Goal: Task Accomplishment & Management: Use online tool/utility

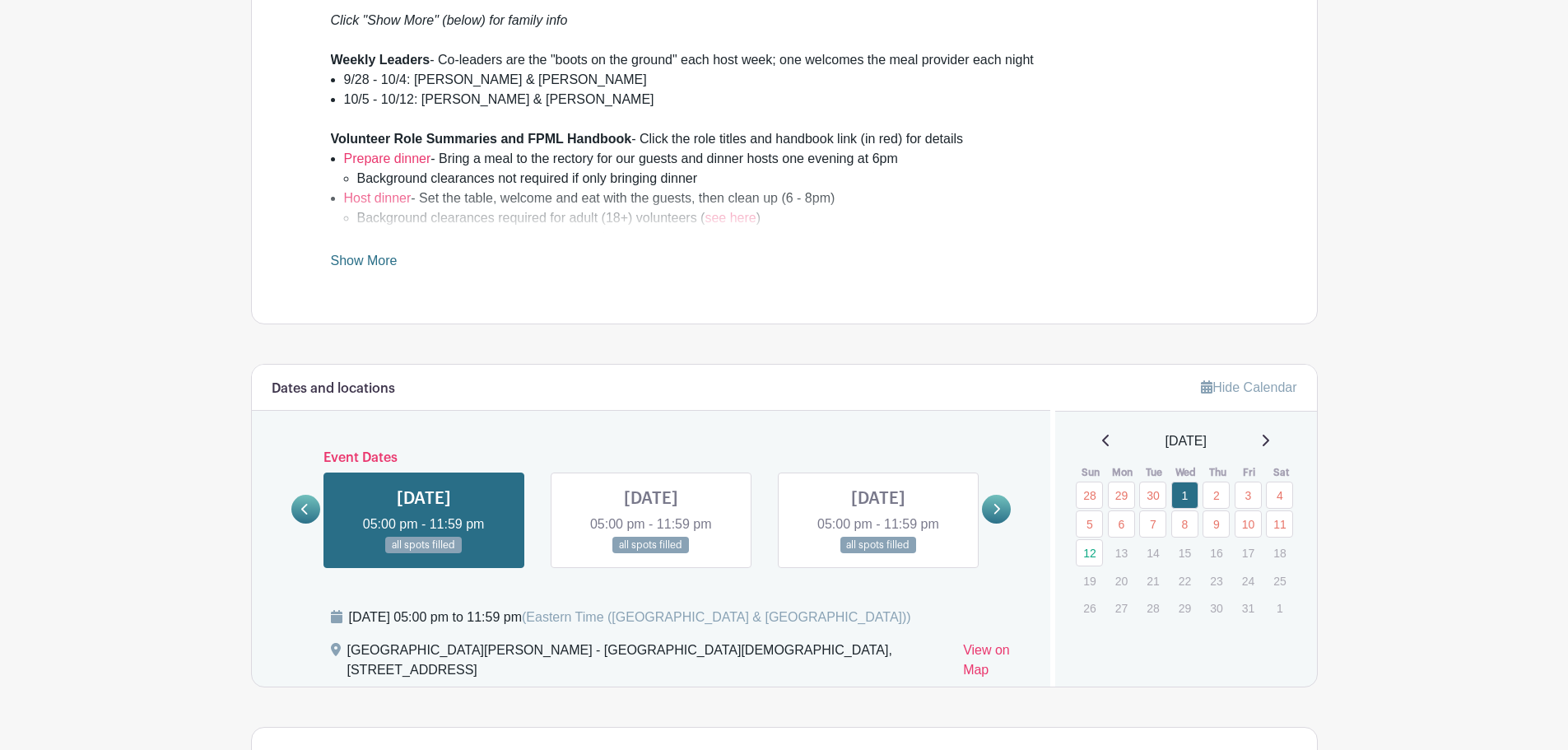
scroll to position [576, 0]
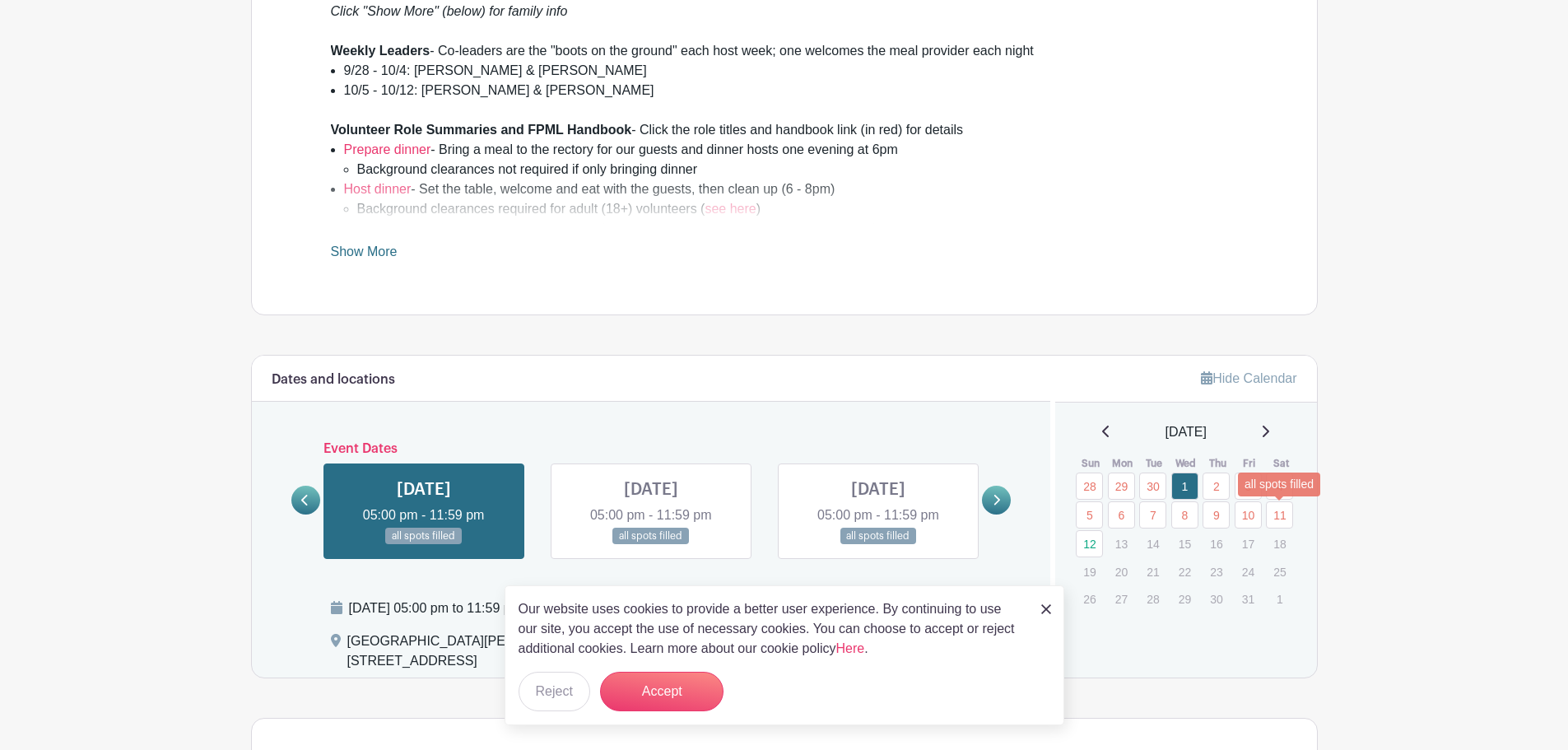
click at [1285, 518] on link "11" at bounding box center [1279, 515] width 27 height 27
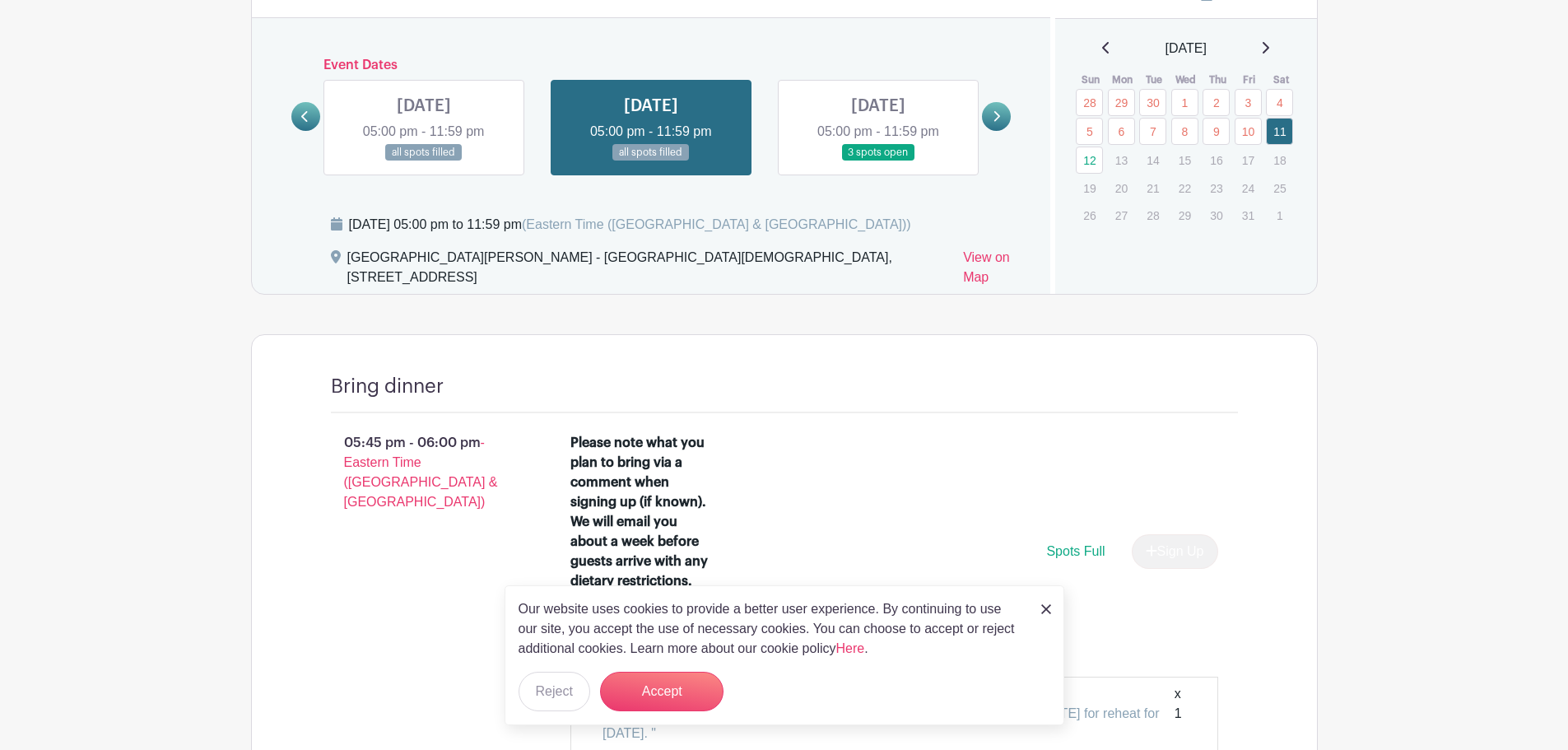
scroll to position [987, 0]
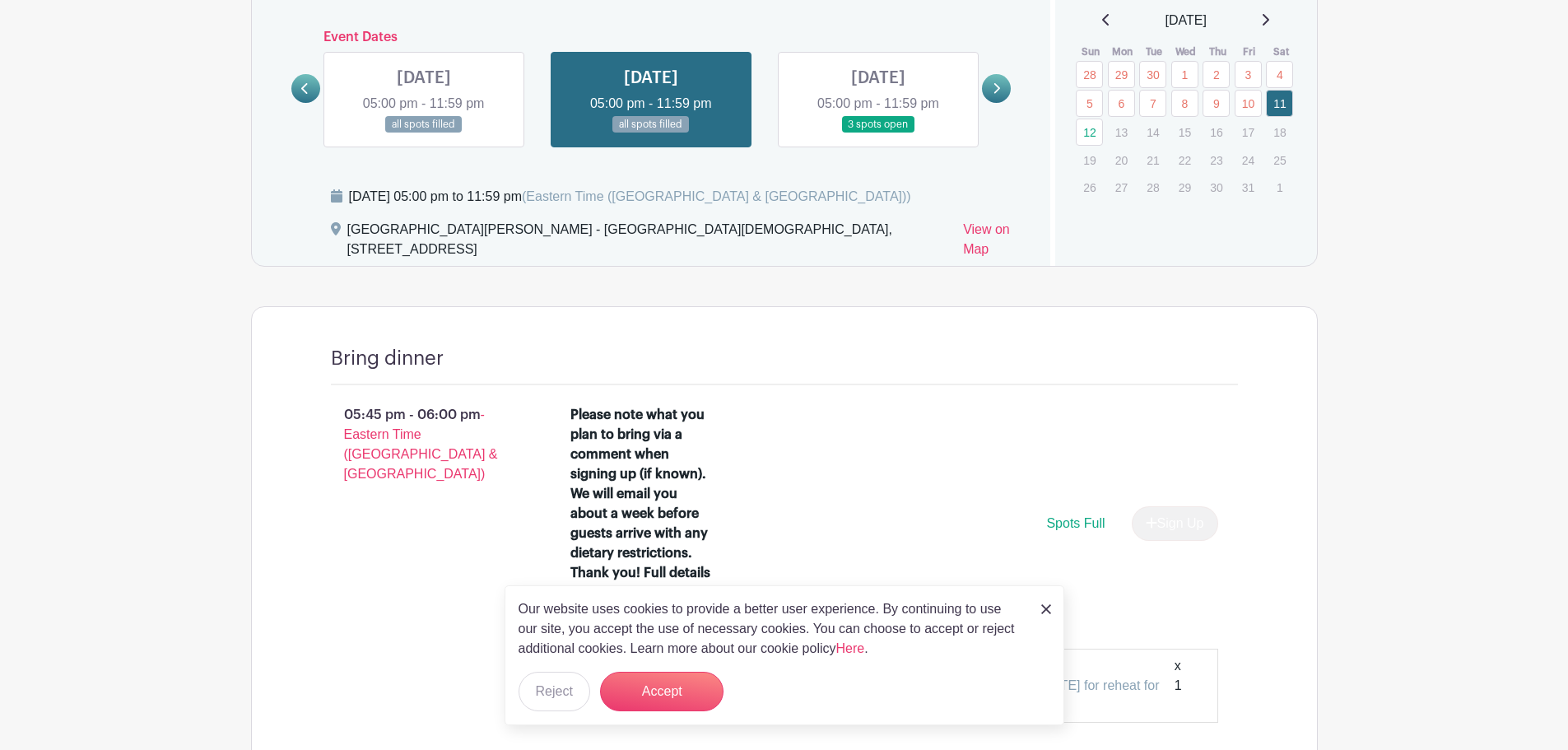
click at [1043, 604] on img at bounding box center [1046, 609] width 10 height 10
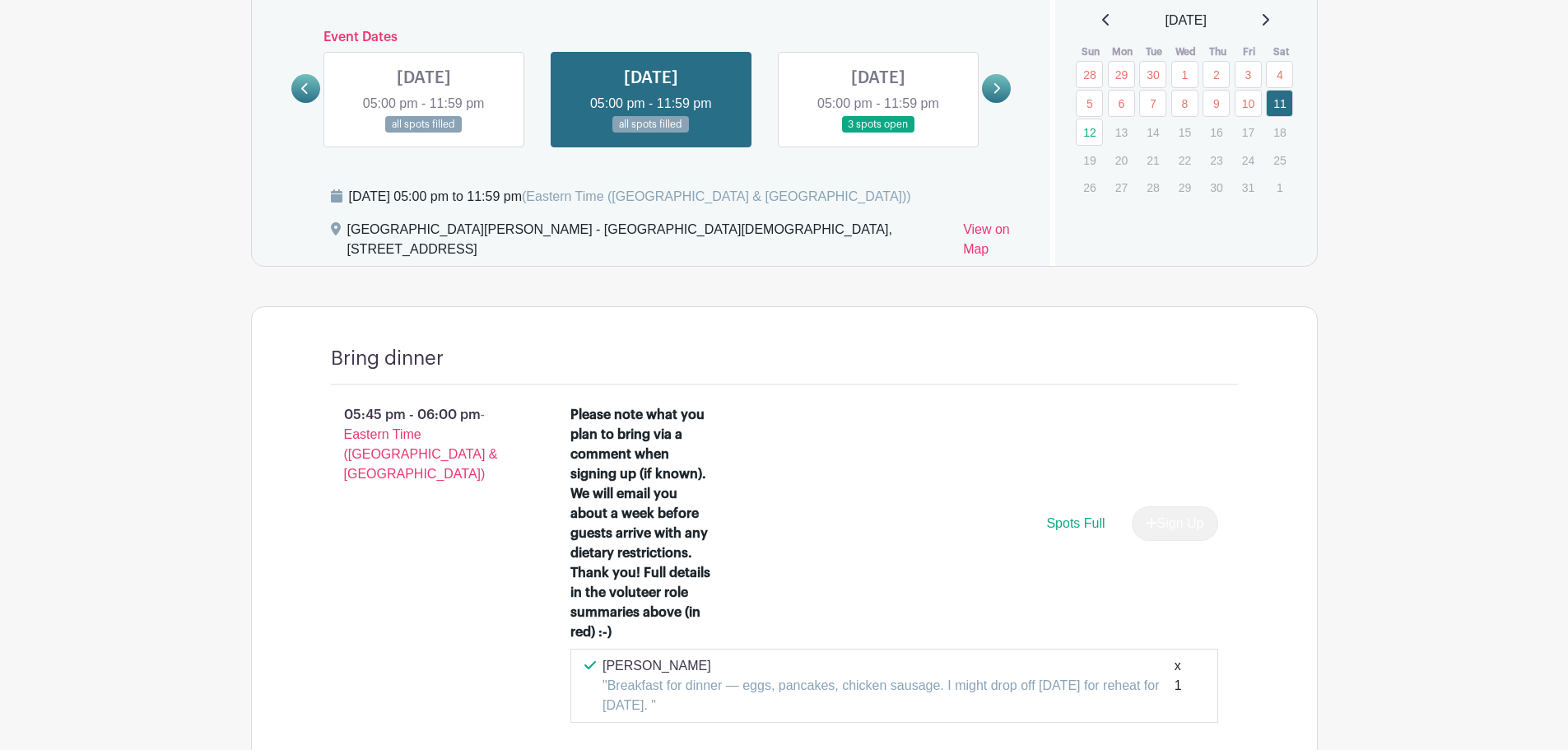
click at [424, 133] on link at bounding box center [424, 133] width 0 height 0
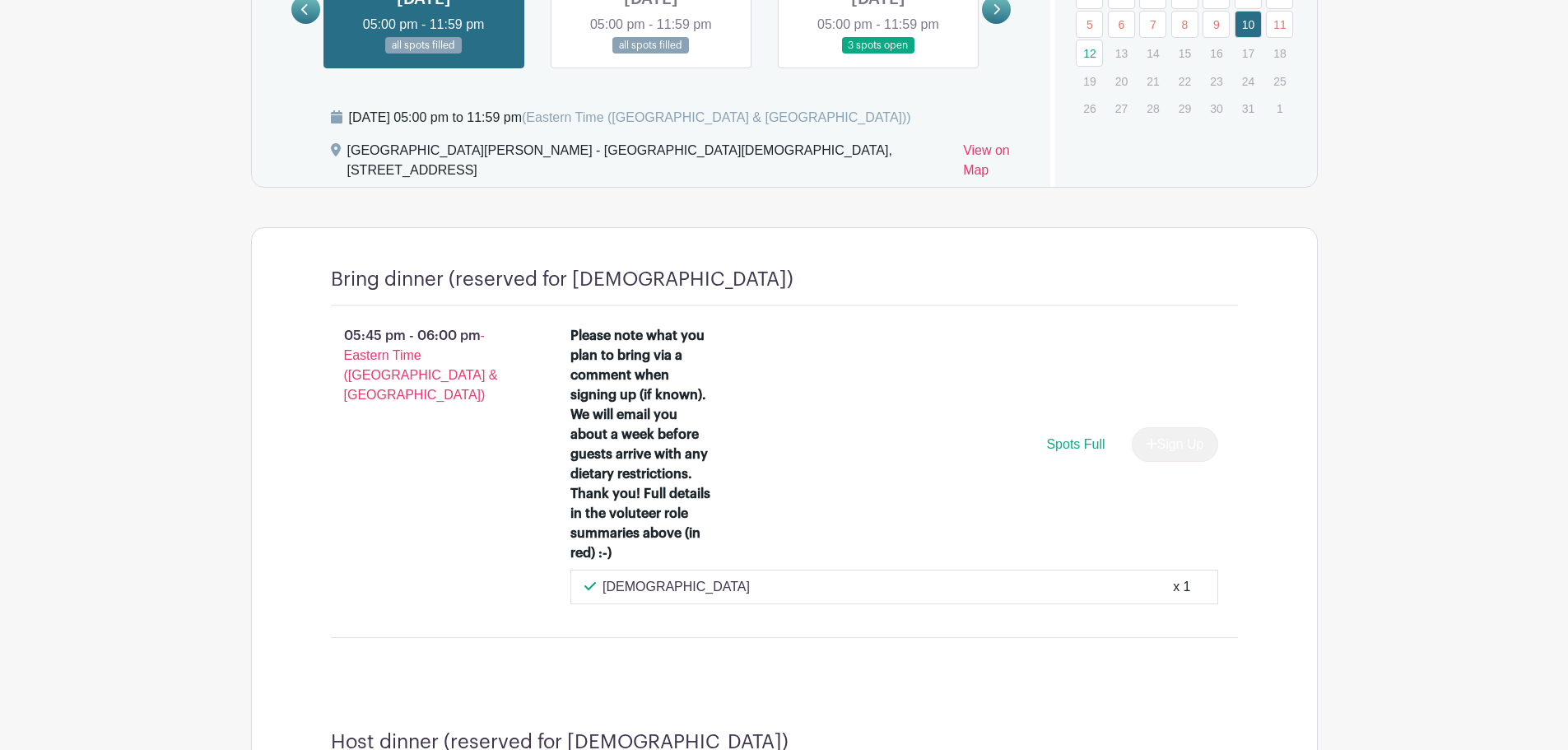
scroll to position [906, 0]
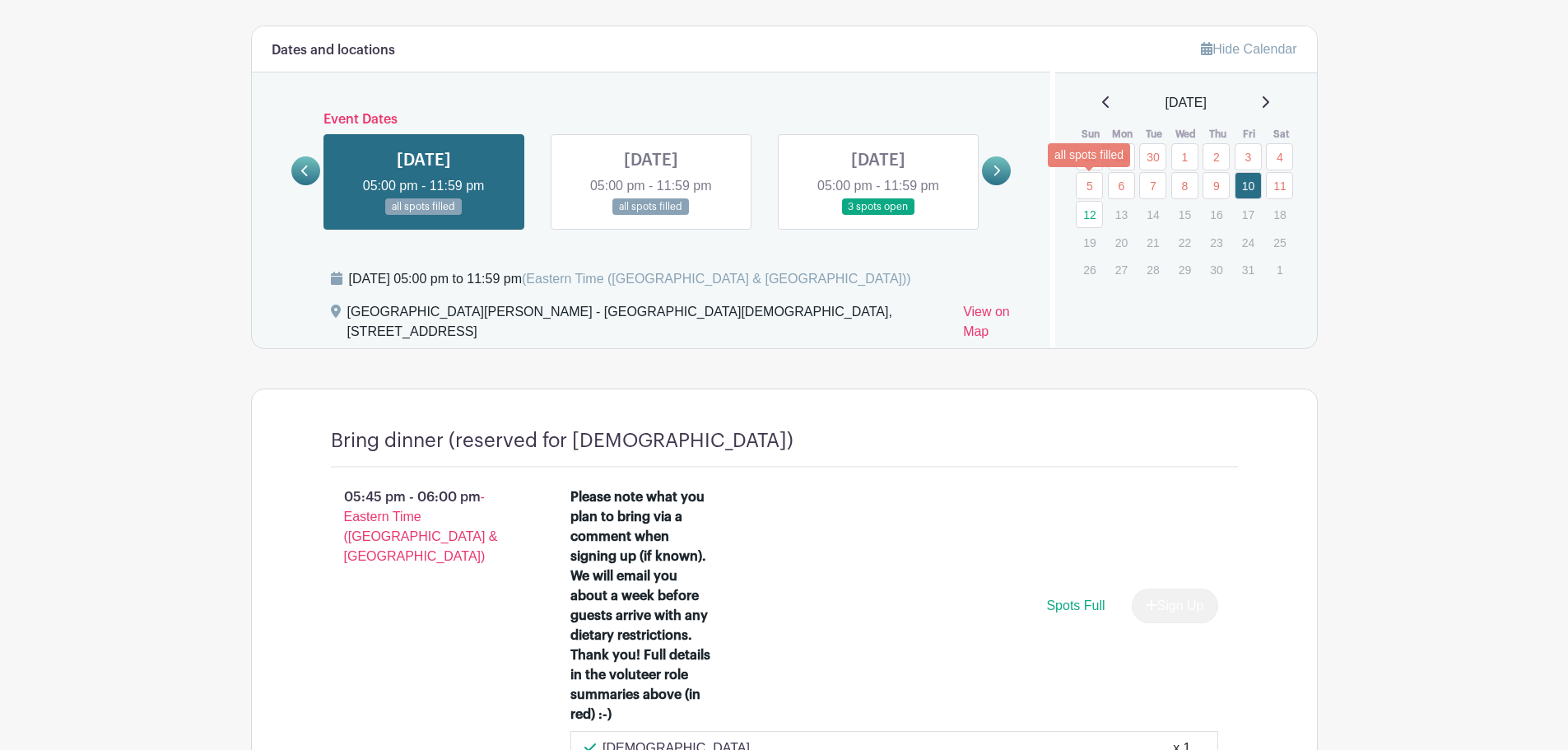
click at [1095, 183] on link "5" at bounding box center [1089, 186] width 27 height 27
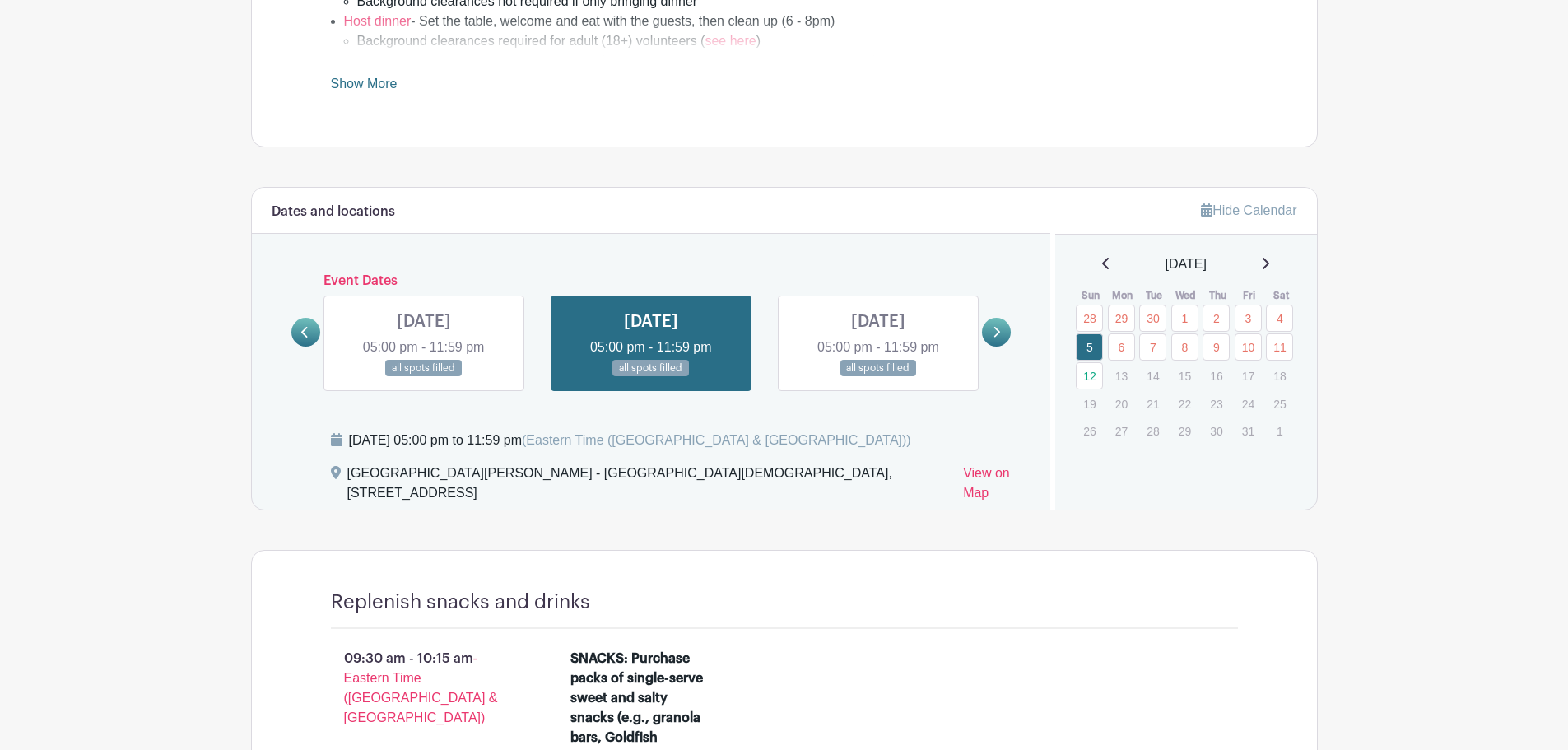
scroll to position [741, 0]
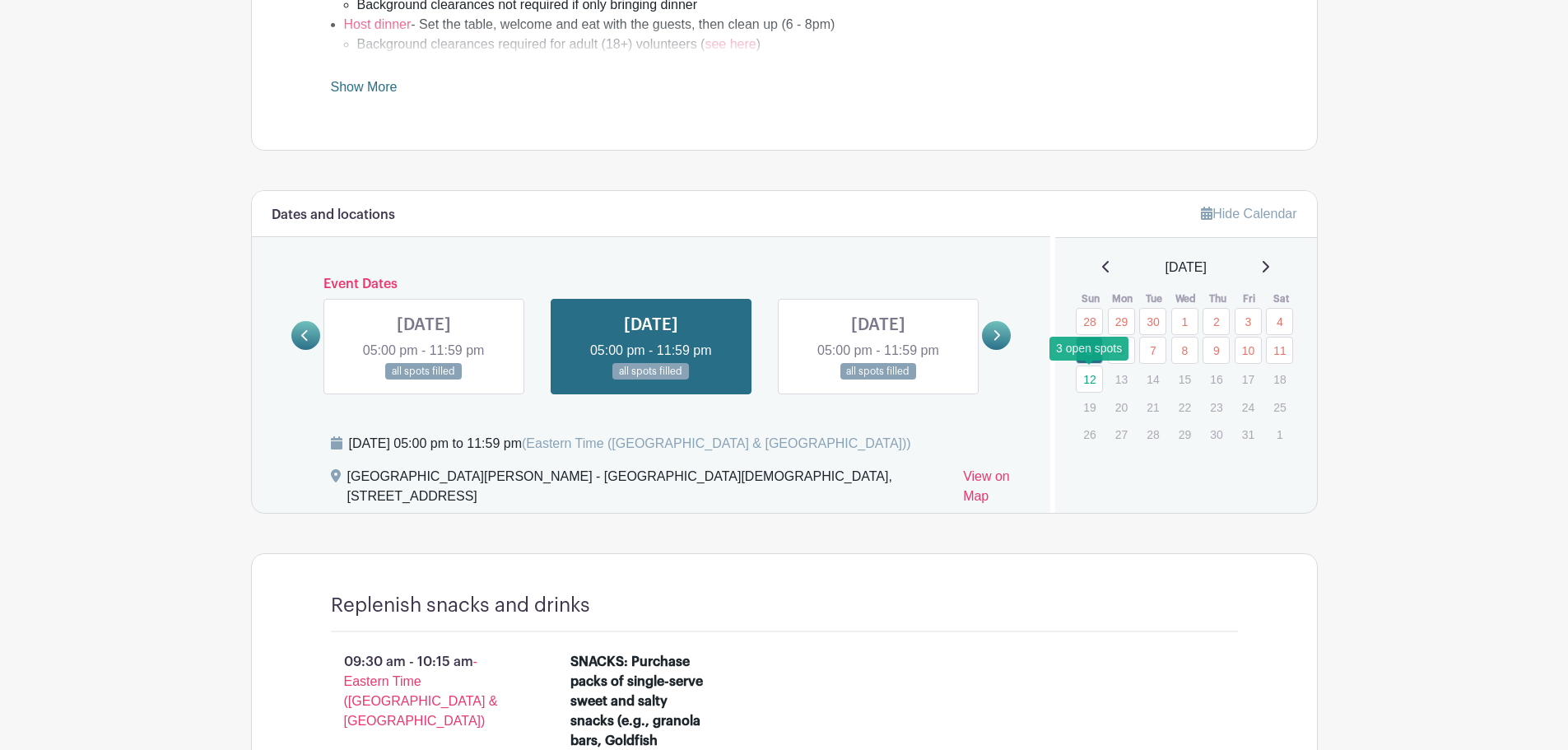
click at [1095, 384] on link "12" at bounding box center [1089, 379] width 27 height 27
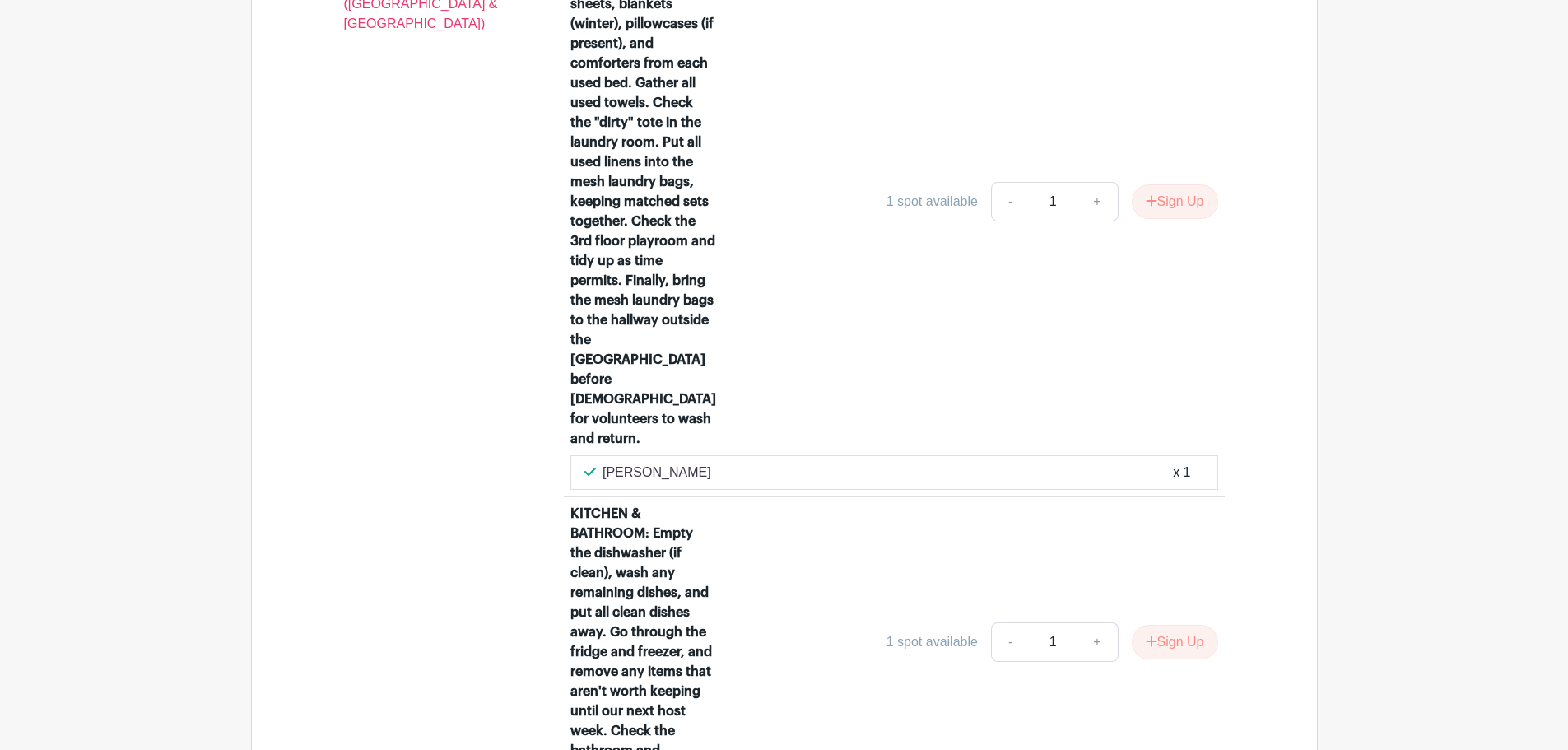
scroll to position [1201, 0]
